Goal: Task Accomplishment & Management: Use online tool/utility

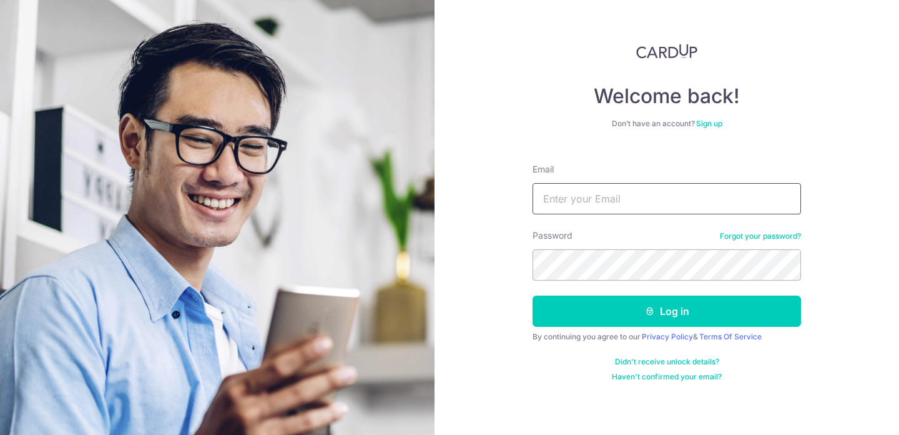
type input "dr.faz@deepcuts.sg"
click at [613, 318] on button "Log in" at bounding box center [667, 310] width 269 height 31
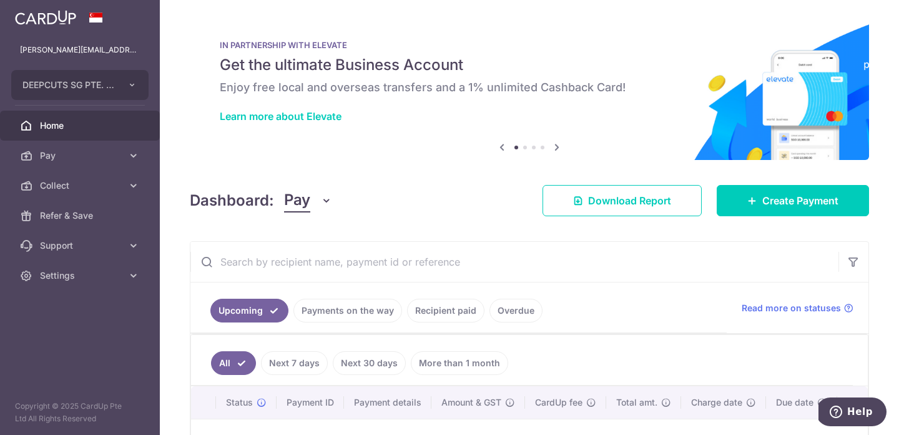
scroll to position [175, 0]
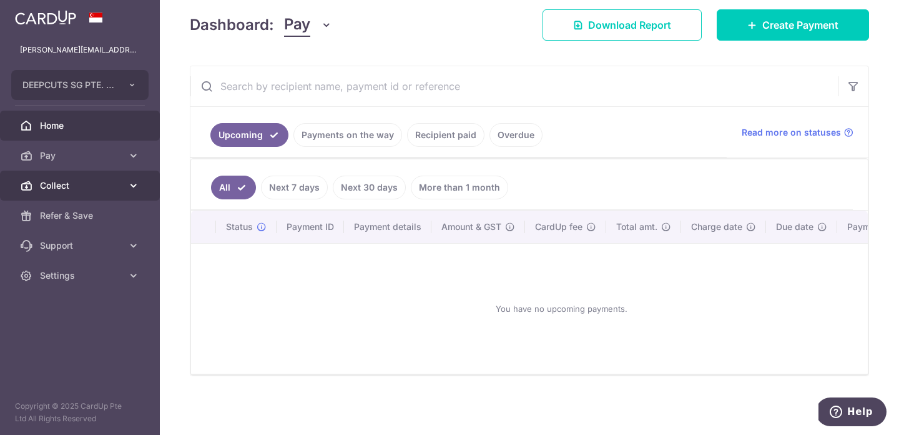
click at [122, 192] on link "Collect" at bounding box center [80, 185] width 160 height 30
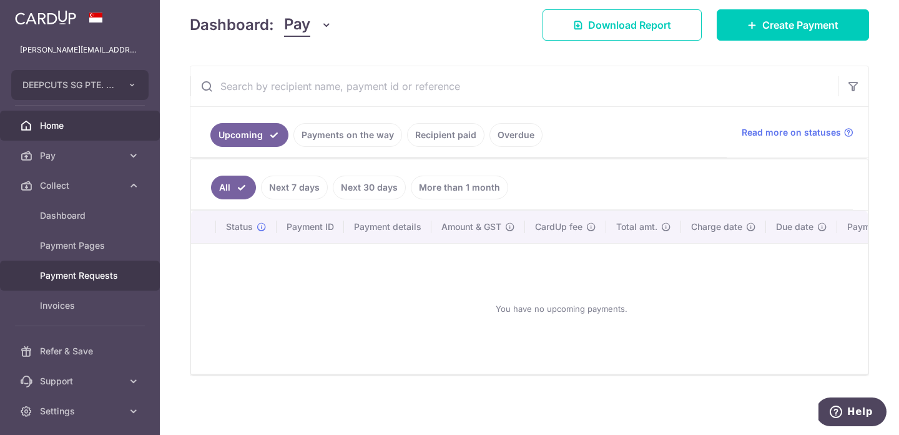
click at [102, 278] on span "Payment Requests" at bounding box center [81, 275] width 82 height 12
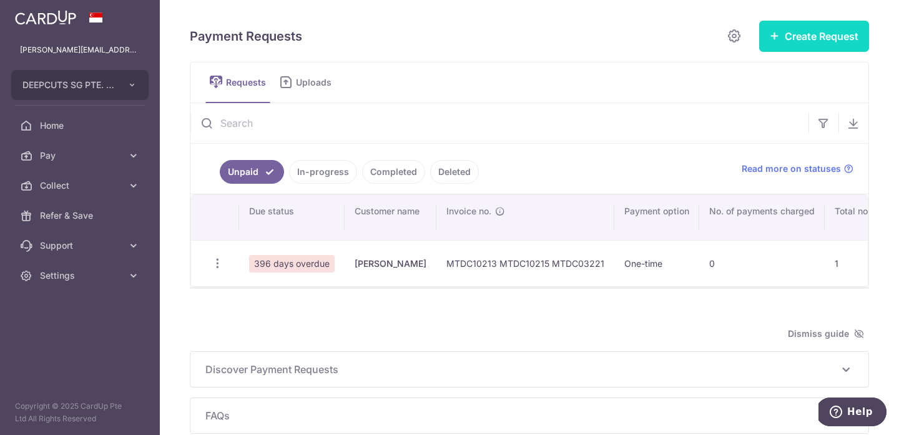
click at [848, 29] on button "Create Request" at bounding box center [814, 36] width 110 height 31
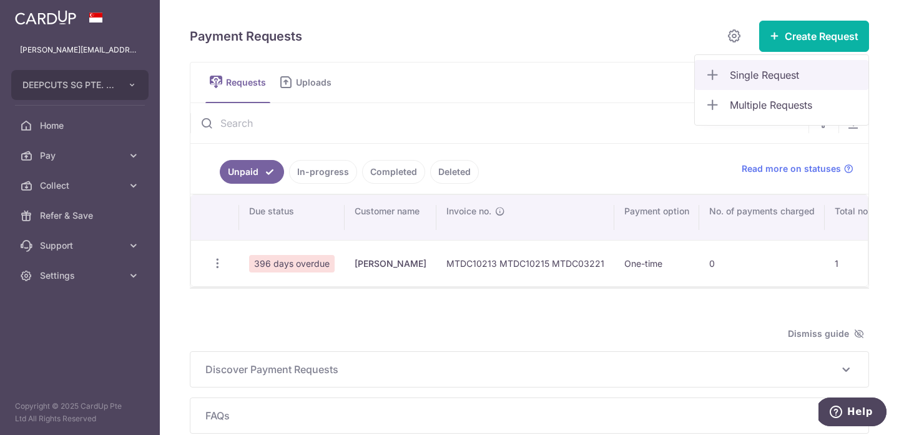
click at [804, 76] on span "Single Request" at bounding box center [794, 74] width 129 height 15
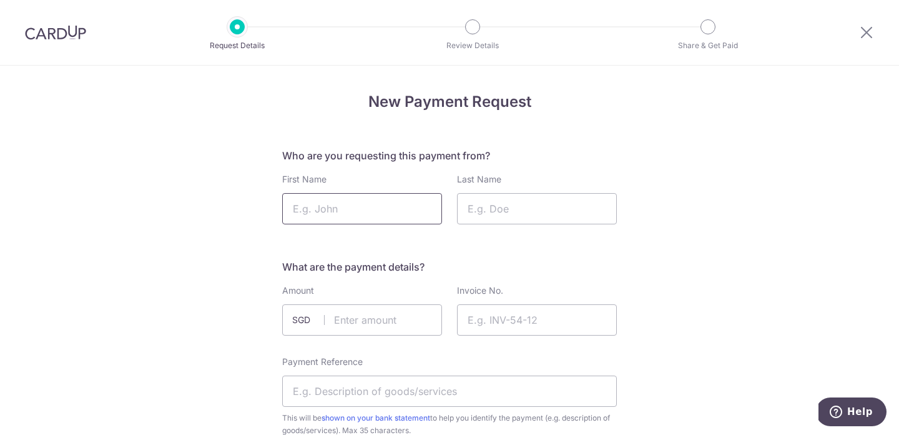
click at [362, 207] on input "First Name" at bounding box center [362, 208] width 160 height 31
type input "Zack"
type input "Ng"
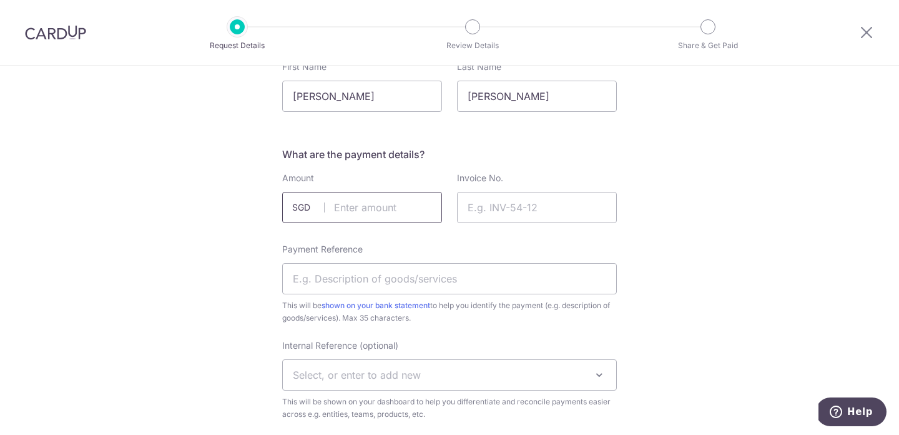
click at [394, 202] on input "text" at bounding box center [362, 207] width 160 height 31
type input "690.00"
click at [495, 106] on input "Ng" at bounding box center [537, 96] width 160 height 31
click at [528, 200] on input "Invoice No." at bounding box center [537, 207] width 160 height 31
paste input "MTDC092501"
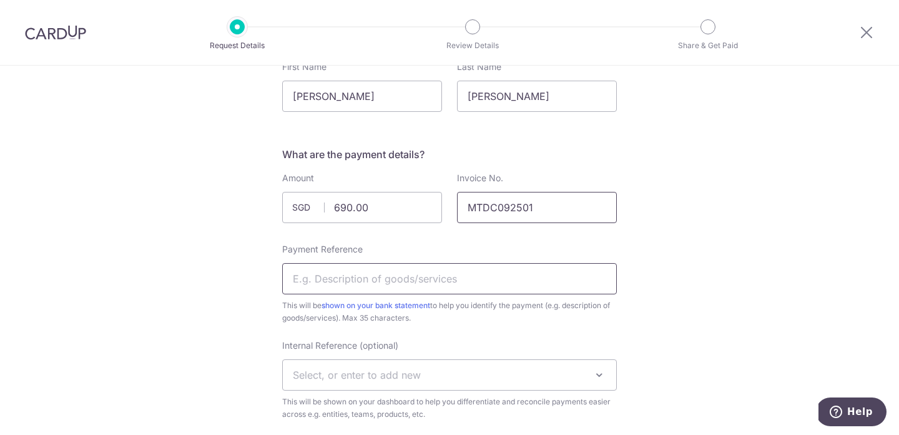
type input "MTDC092501"
click at [455, 280] on input "Payment Reference" at bounding box center [449, 278] width 335 height 31
paste input "MTDC092501"
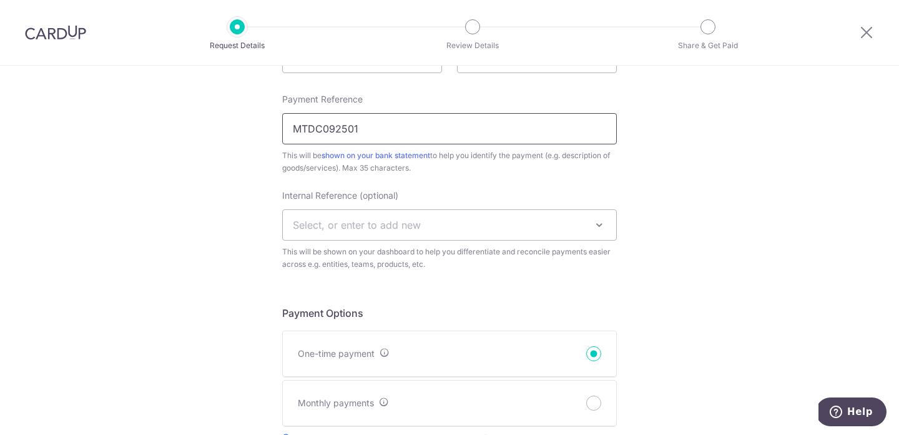
type input "MTDC092501"
click at [454, 214] on span "Select, or enter to add new" at bounding box center [449, 225] width 333 height 30
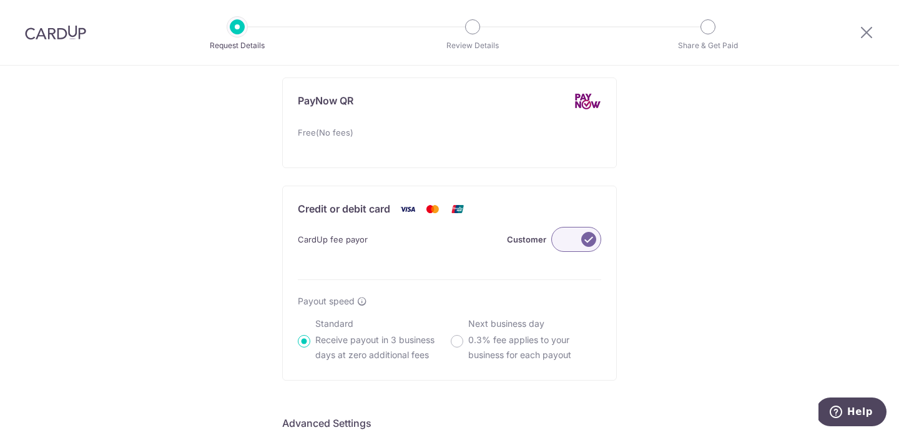
scroll to position [784, 0]
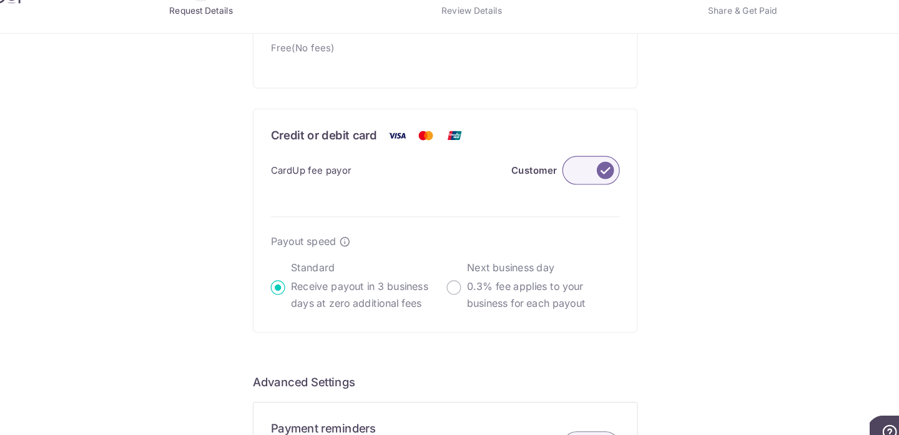
click at [457, 279] on div "Next business day 0.3% fee applies to your business for each payout" at bounding box center [526, 284] width 150 height 45
radio input "false"
radio input "true"
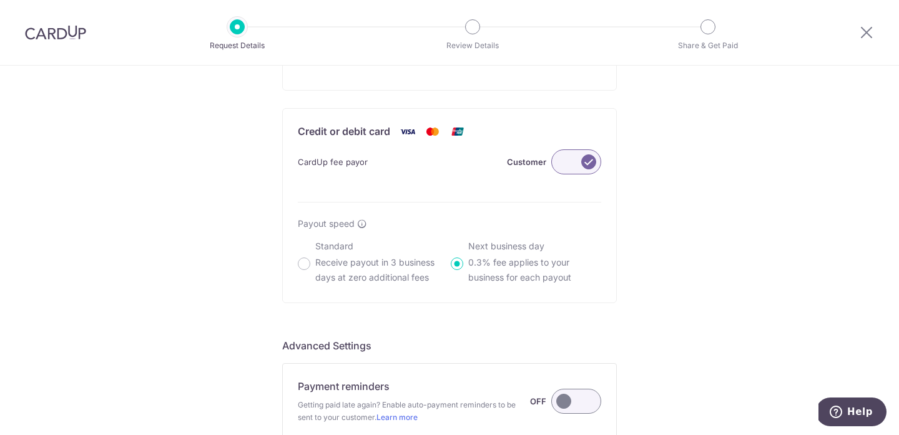
scroll to position [976, 0]
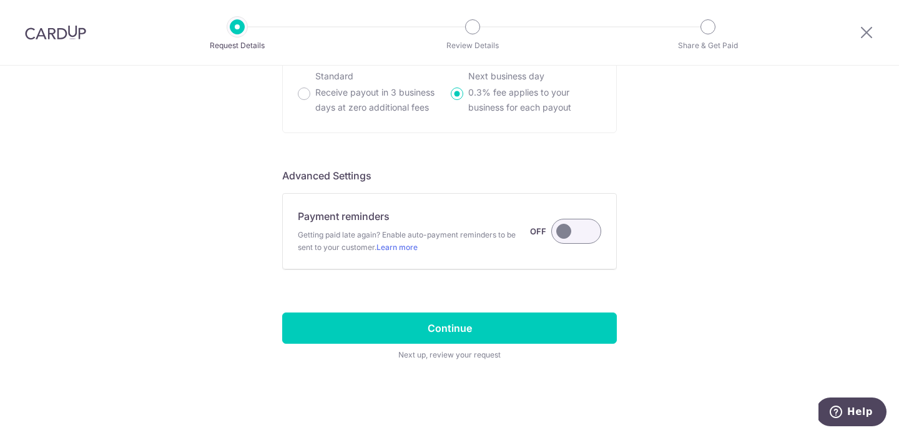
click at [565, 236] on label at bounding box center [576, 231] width 50 height 25
click at [0, 0] on input "Payment reminders Getting paid late again? Enable auto-payment reminders to be …" at bounding box center [0, 0] width 0 height 0
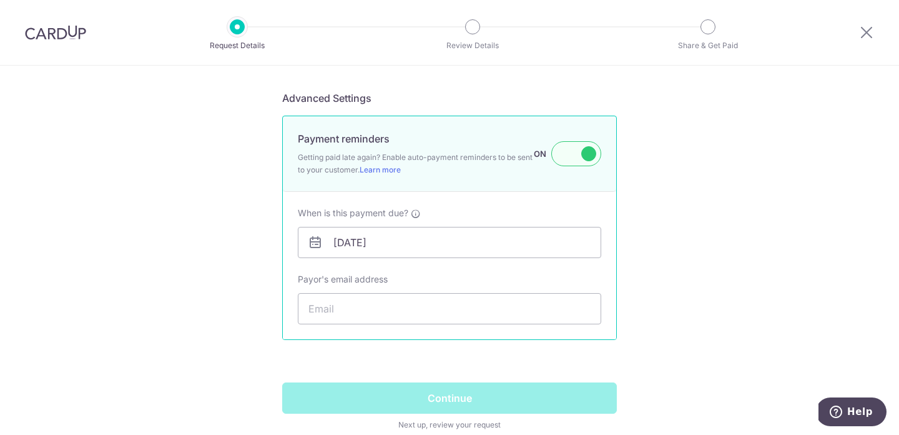
scroll to position [1076, 0]
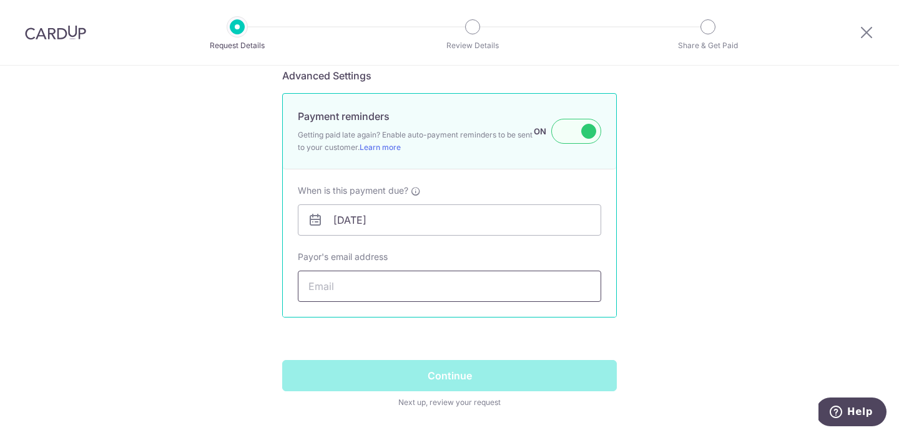
click at [453, 290] on input "Payor's email address" at bounding box center [449, 285] width 303 height 31
paste input "zacsksw@hotmail.com"
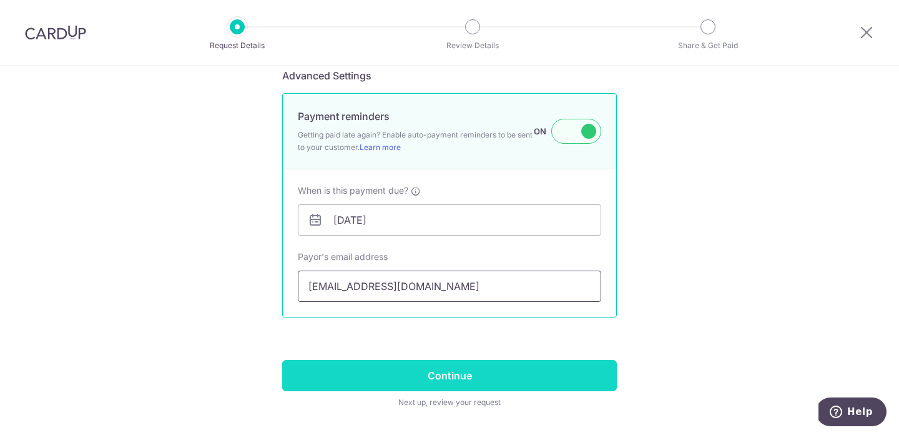
type input "zacsksw@hotmail.com"
click at [409, 368] on input "Continue" at bounding box center [449, 375] width 335 height 31
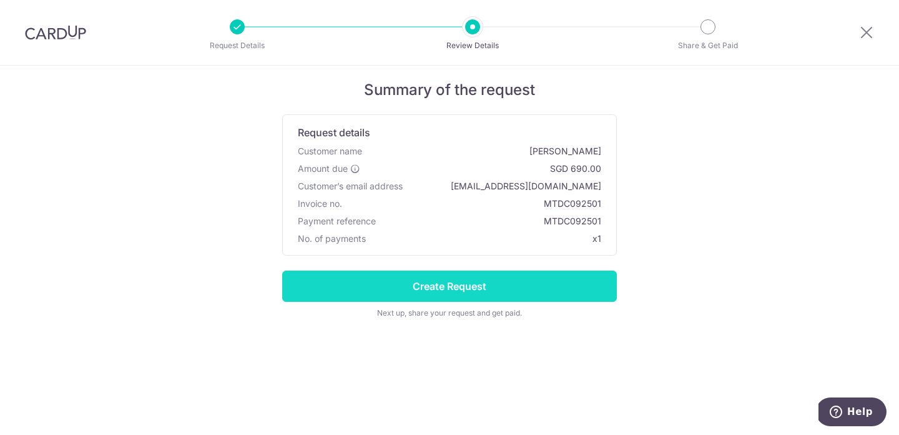
click at [536, 285] on input "Create Request" at bounding box center [449, 285] width 335 height 31
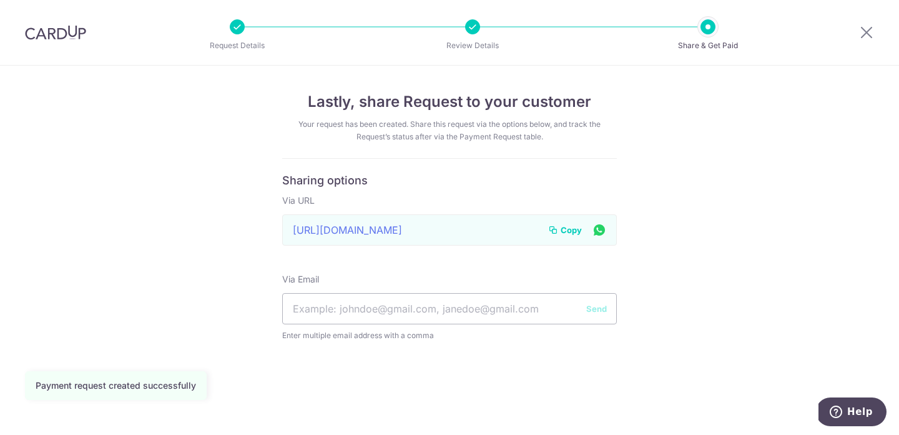
click at [599, 232] on icon at bounding box center [599, 230] width 15 height 16
click at [562, 227] on span "Copy" at bounding box center [571, 230] width 21 height 12
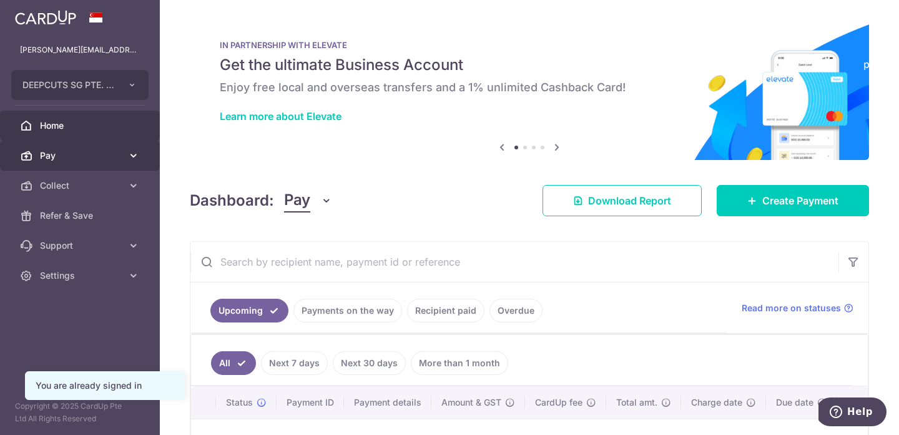
click at [92, 150] on span "Pay" at bounding box center [81, 155] width 82 height 12
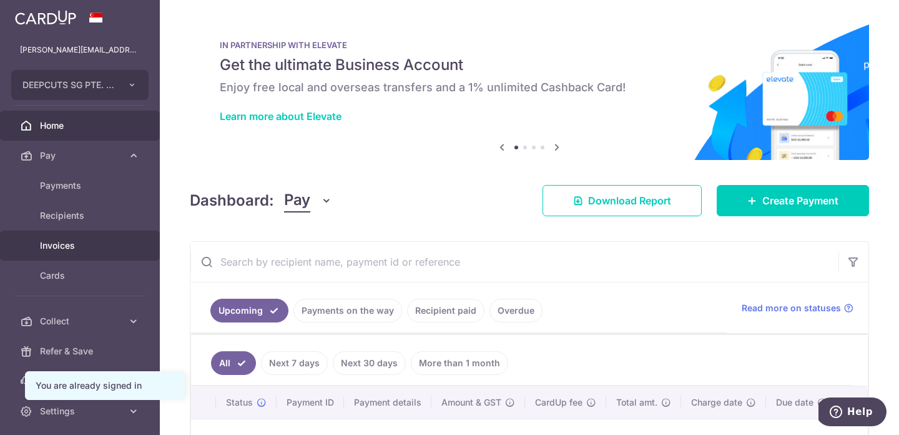
click at [97, 242] on div at bounding box center [454, 219] width 908 height 439
click at [108, 241] on span "Invoices" at bounding box center [81, 245] width 82 height 12
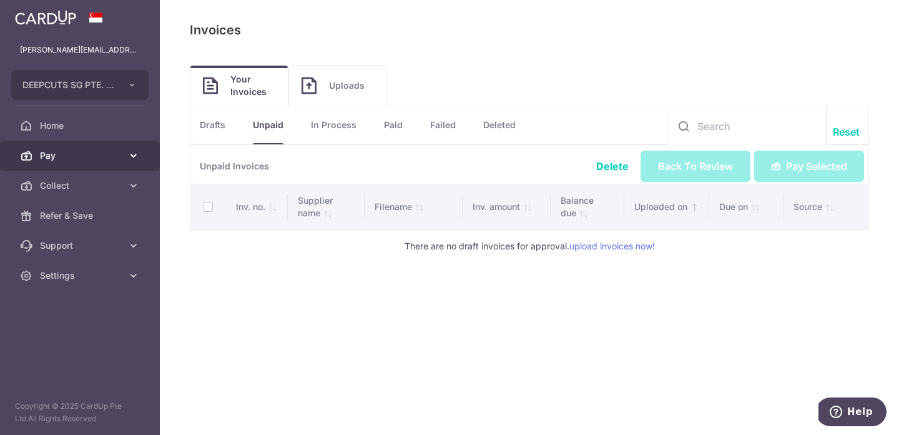
click at [84, 152] on span "Pay" at bounding box center [81, 155] width 82 height 12
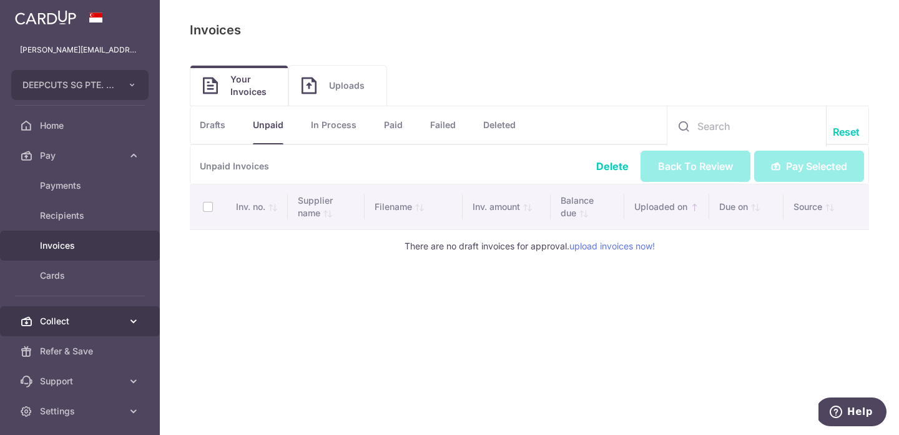
click at [102, 311] on link "Collect" at bounding box center [80, 321] width 160 height 30
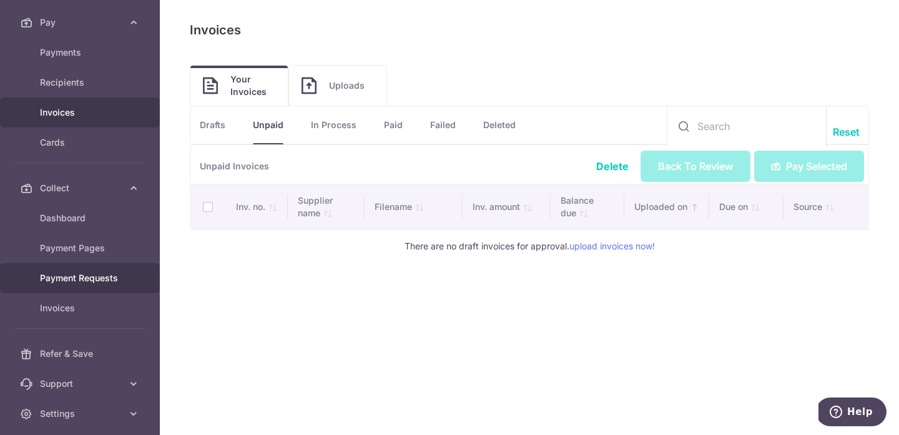
click at [102, 270] on link "Payment Requests" at bounding box center [80, 278] width 160 height 30
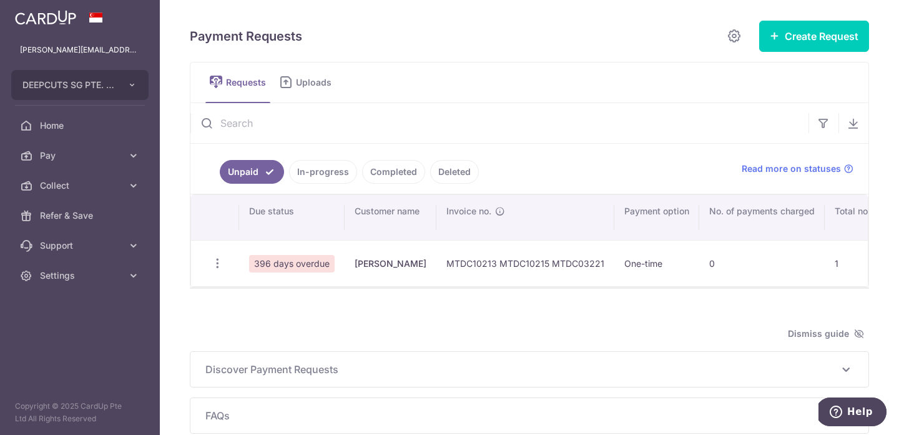
scroll to position [1, 0]
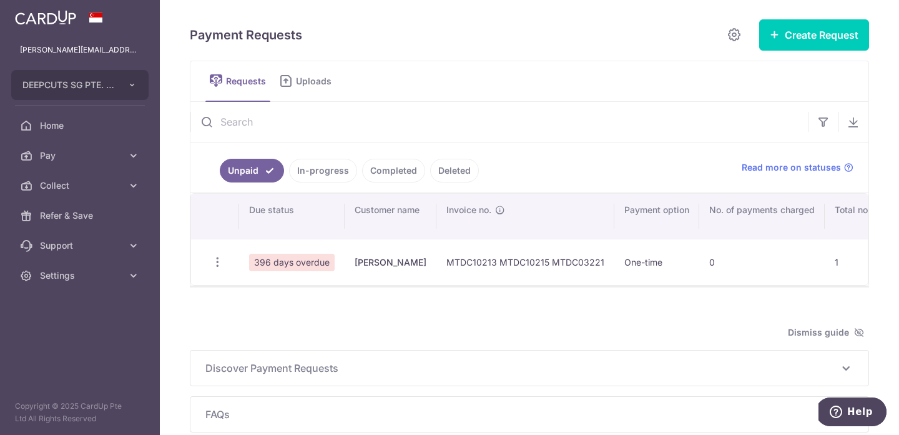
click at [333, 170] on link "In-progress" at bounding box center [323, 171] width 68 height 24
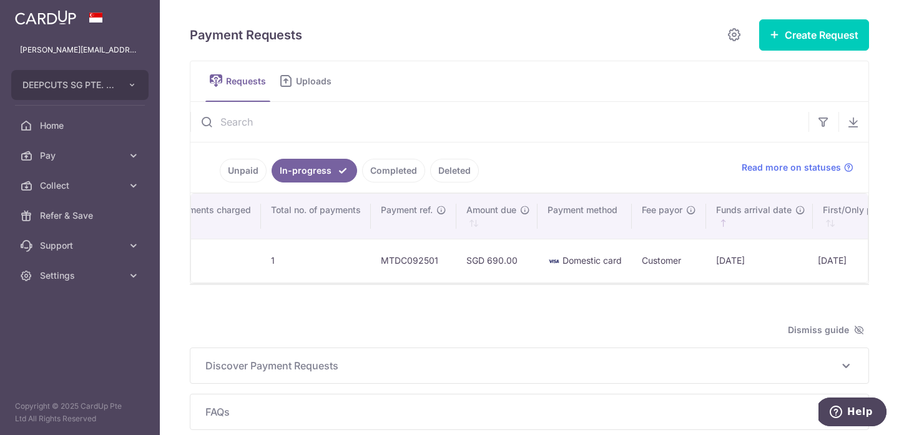
scroll to position [0, 360]
